Goal: Navigation & Orientation: Find specific page/section

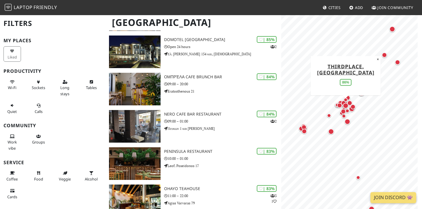
scroll to position [243, 0]
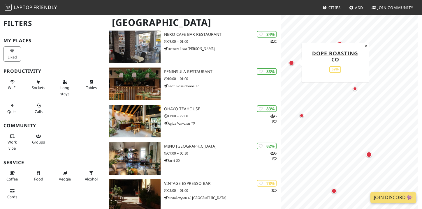
click at [292, 63] on div "Map marker" at bounding box center [291, 62] width 5 height 5
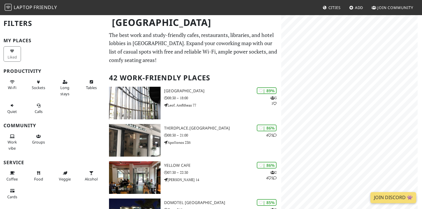
scroll to position [5, 0]
